Goal: Task Accomplishment & Management: Manage account settings

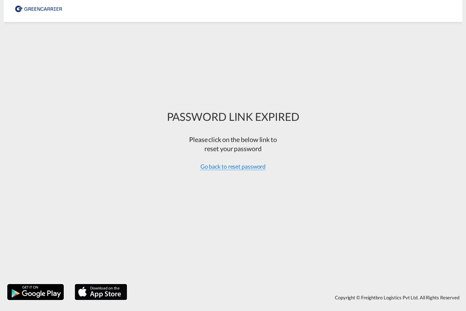
click at [232, 166] on span "Go back to reset password" at bounding box center [233, 166] width 66 height 7
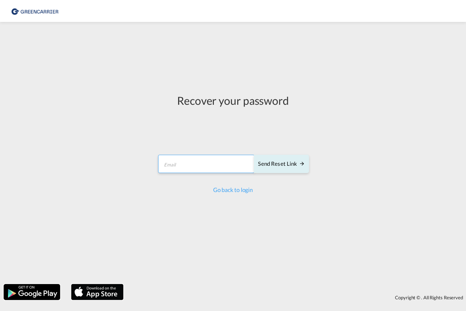
click at [207, 169] on input "email" at bounding box center [206, 164] width 97 height 18
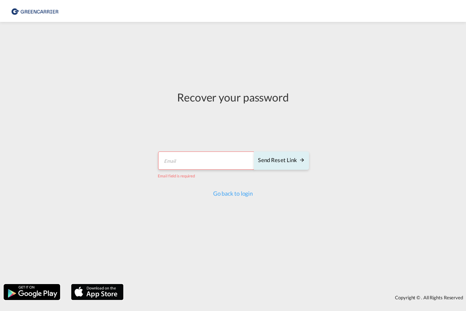
click at [180, 165] on input "email" at bounding box center [206, 160] width 97 height 18
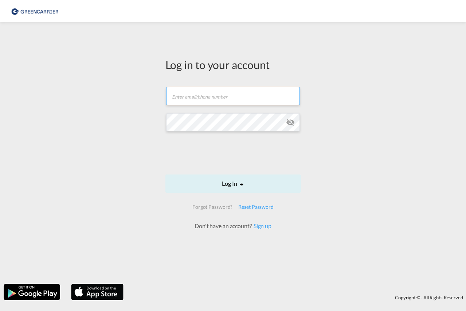
click at [211, 98] on input "text" at bounding box center [233, 96] width 134 height 18
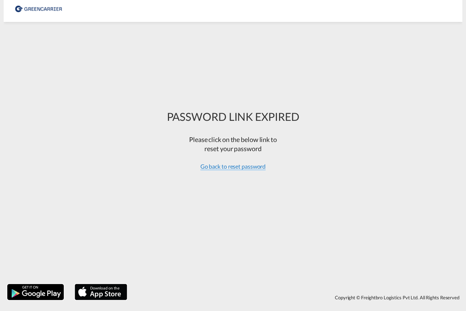
click at [226, 165] on span "Go back to reset password" at bounding box center [233, 166] width 66 height 7
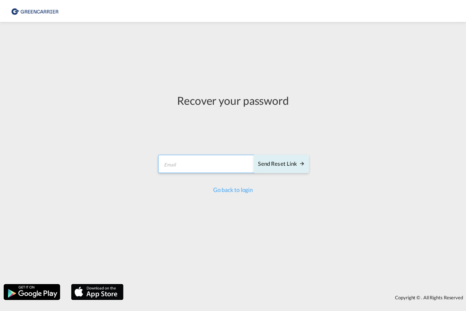
click at [211, 166] on input "email" at bounding box center [206, 164] width 97 height 18
click at [158, 155] on div at bounding box center [158, 155] width 0 height 0
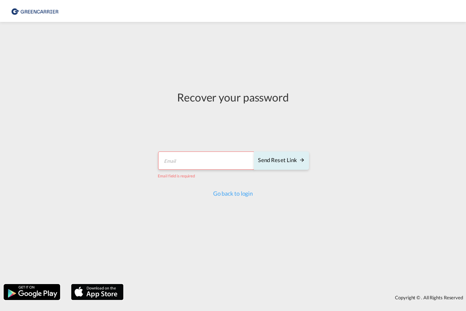
click at [100, 149] on div "Recover your password Send reset link Email field is required Send reset link G…" at bounding box center [233, 153] width 466 height 254
click at [169, 159] on input "email" at bounding box center [206, 160] width 97 height 18
